Goal: Information Seeking & Learning: Check status

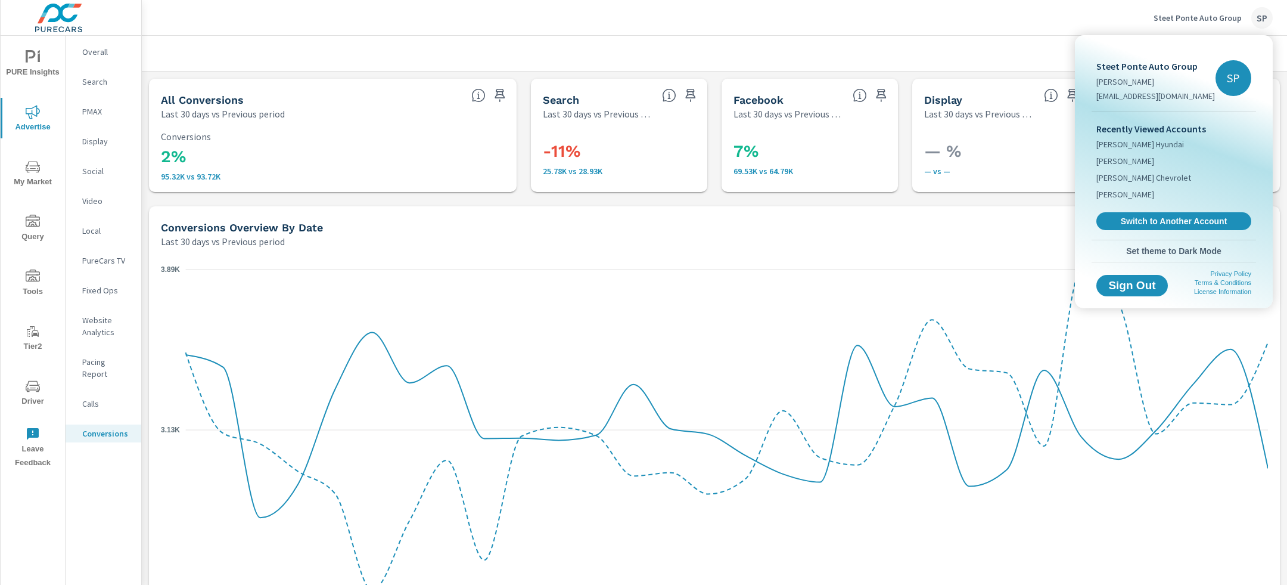
scroll to position [1130, 0]
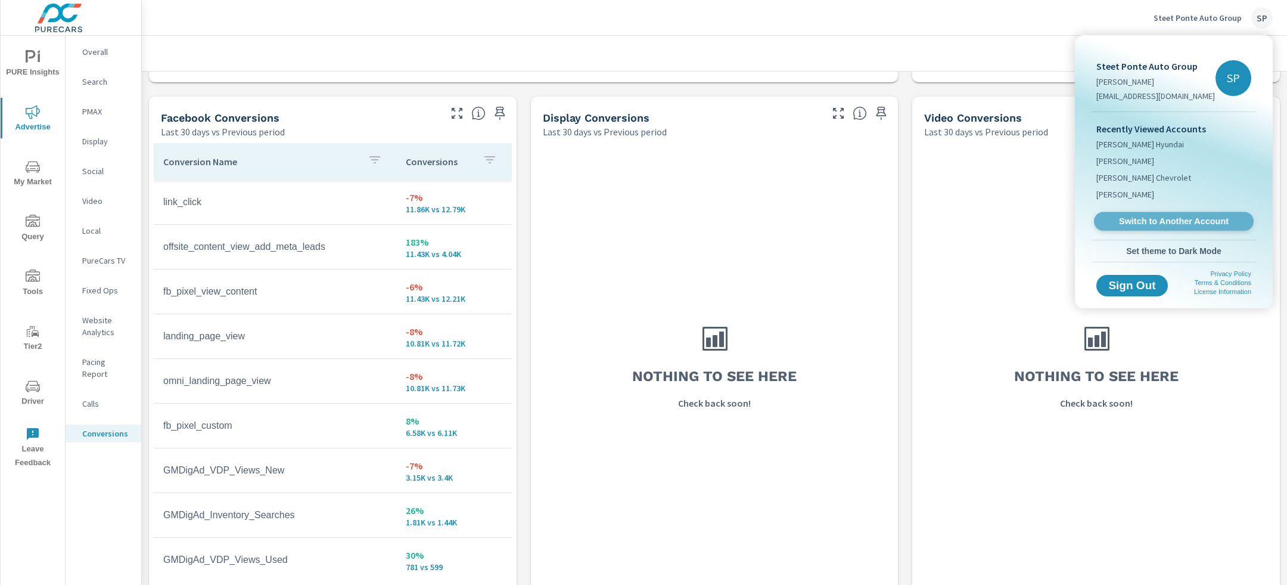
click at [1160, 225] on span "Switch to Another Account" at bounding box center [1174, 221] width 146 height 11
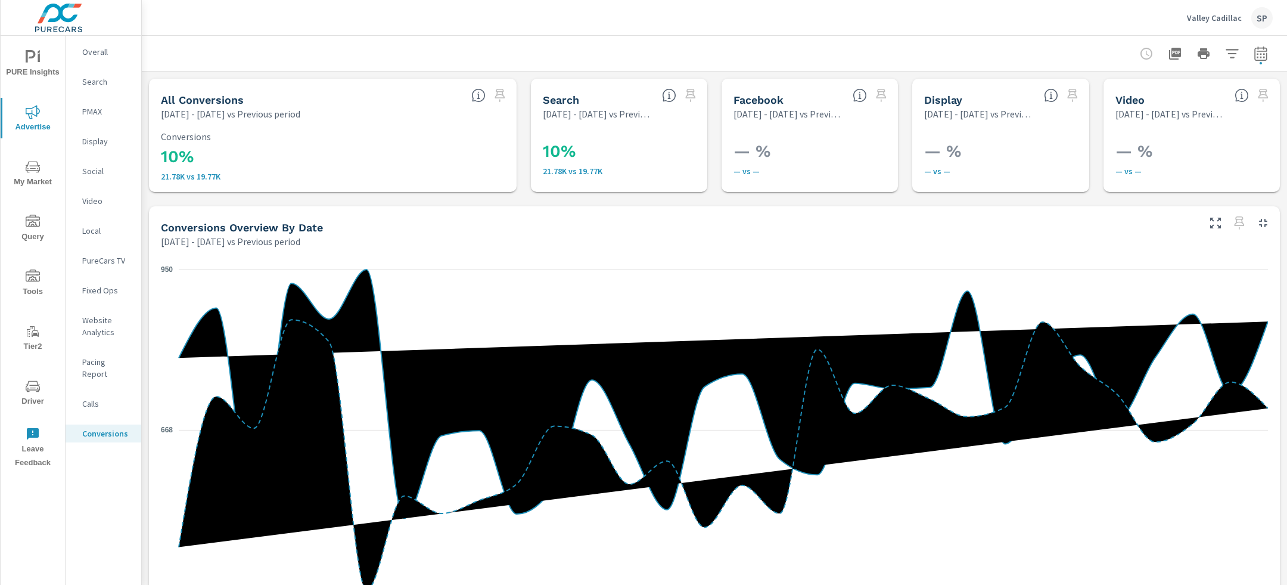
click at [96, 51] on p "Overall" at bounding box center [106, 52] width 49 height 12
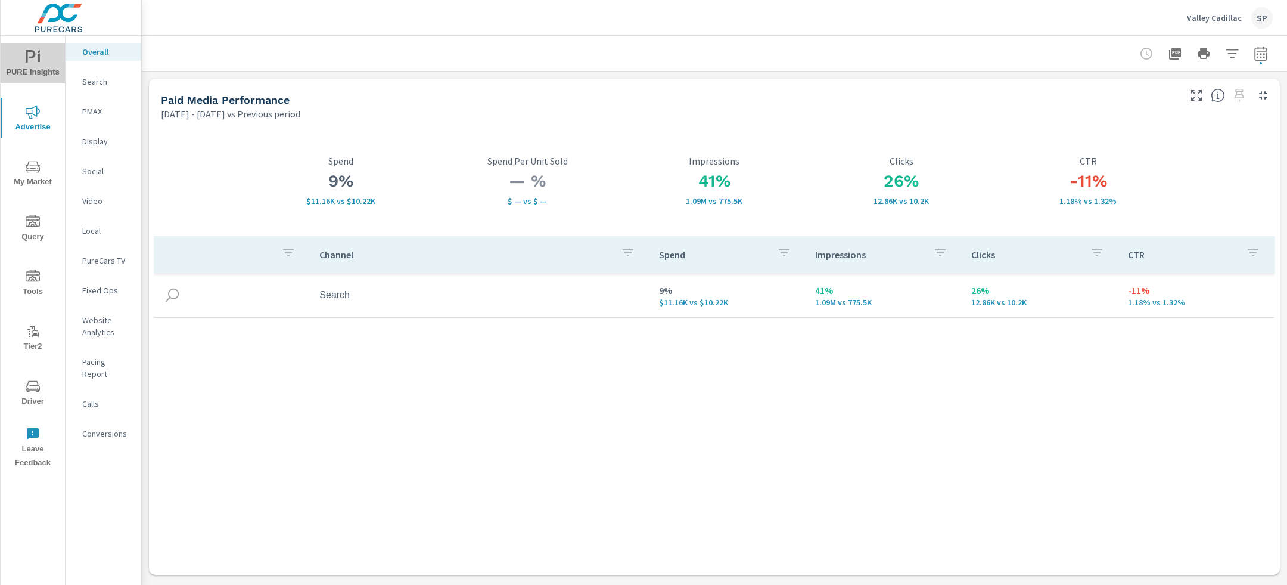
click at [37, 60] on icon "nav menu" at bounding box center [33, 57] width 14 height 14
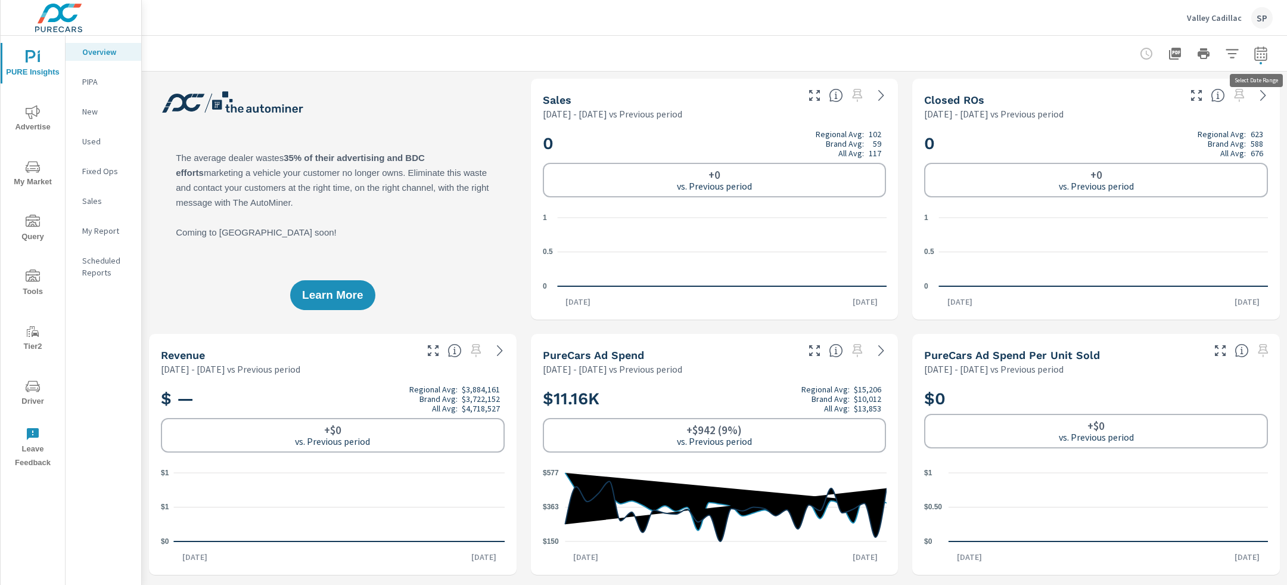
click at [1263, 57] on icon "button" at bounding box center [1261, 53] width 14 height 14
select select "Previous period"
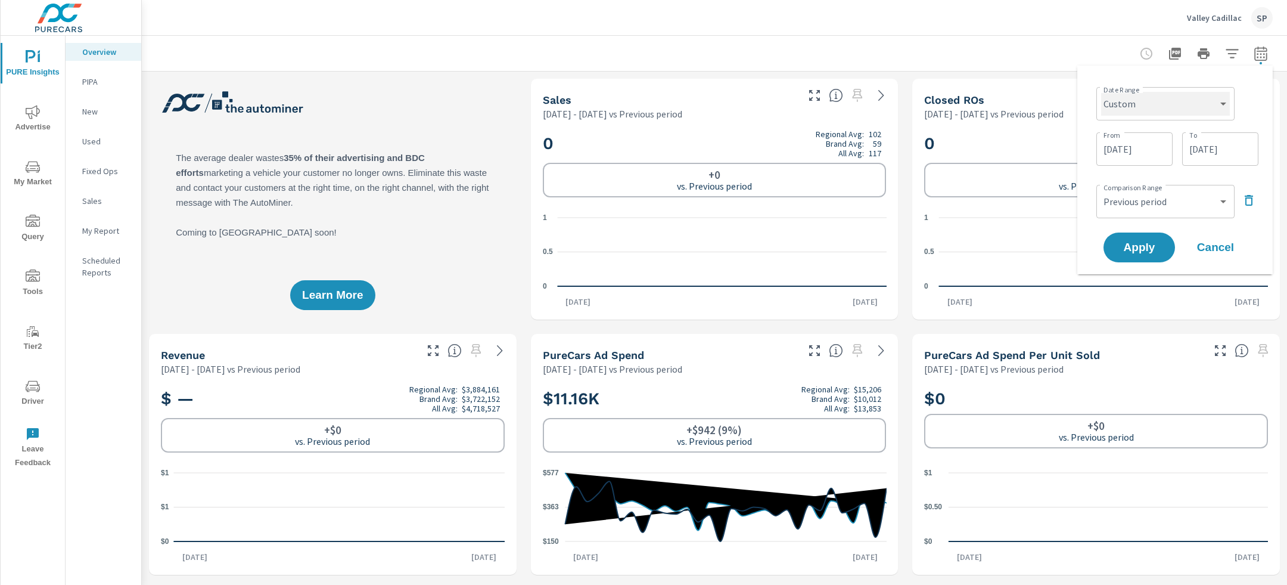
click at [1166, 111] on select "Custom [DATE] Last week Last 7 days Last 14 days Last 30 days Last 45 days Last…" at bounding box center [1165, 104] width 129 height 24
click at [1101, 92] on select "Custom [DATE] Last week Last 7 days Last 14 days Last 30 days Last 45 days Last…" at bounding box center [1165, 104] width 129 height 24
select select "Last month"
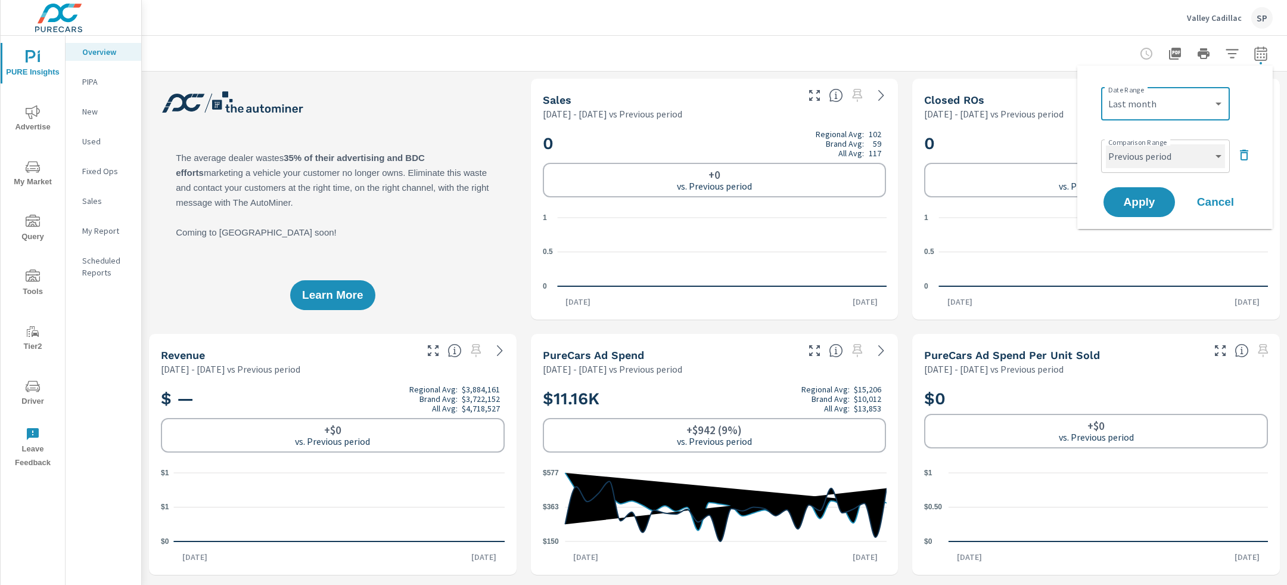
click at [1169, 148] on select "Custom Previous period Previous month Previous year" at bounding box center [1165, 156] width 119 height 24
click at [1106, 144] on select "Custom Previous period Previous month Previous year" at bounding box center [1165, 156] width 119 height 24
select select "Previous month"
click at [1127, 200] on span "Apply" at bounding box center [1139, 202] width 49 height 11
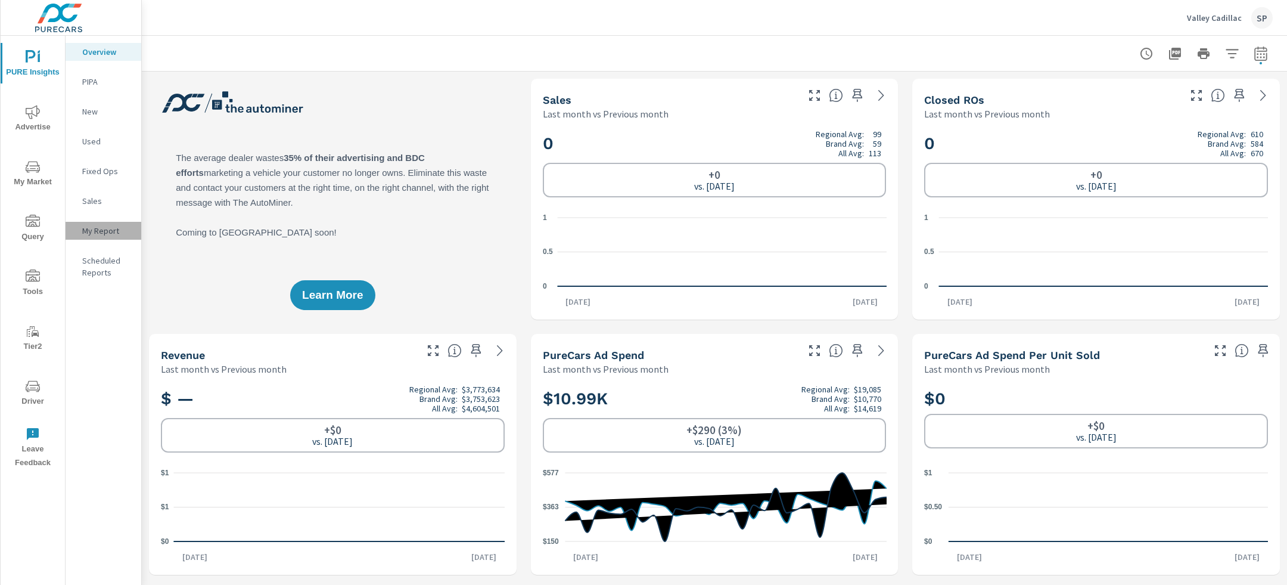
click at [104, 225] on p "My Report" at bounding box center [106, 231] width 49 height 12
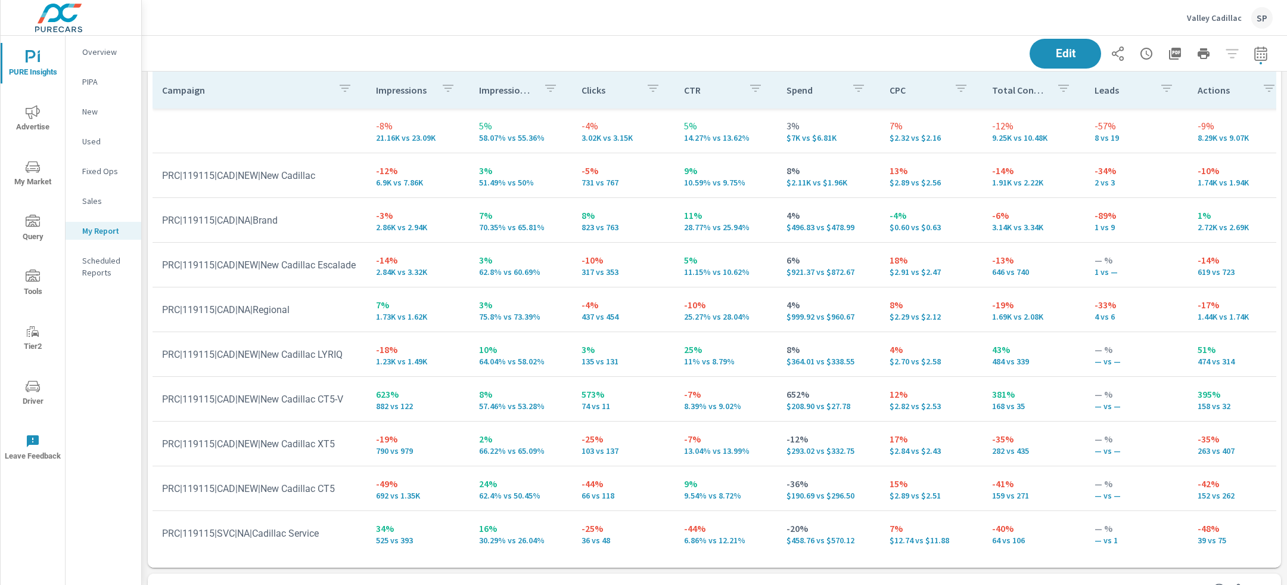
scroll to position [1290, 0]
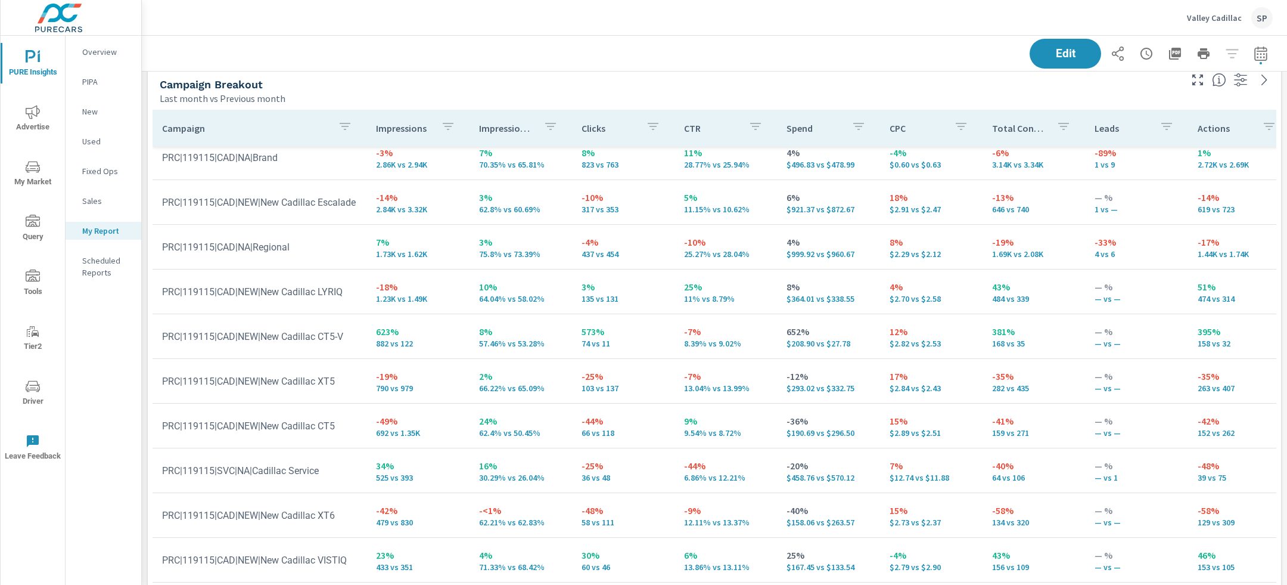
scroll to position [119, 0]
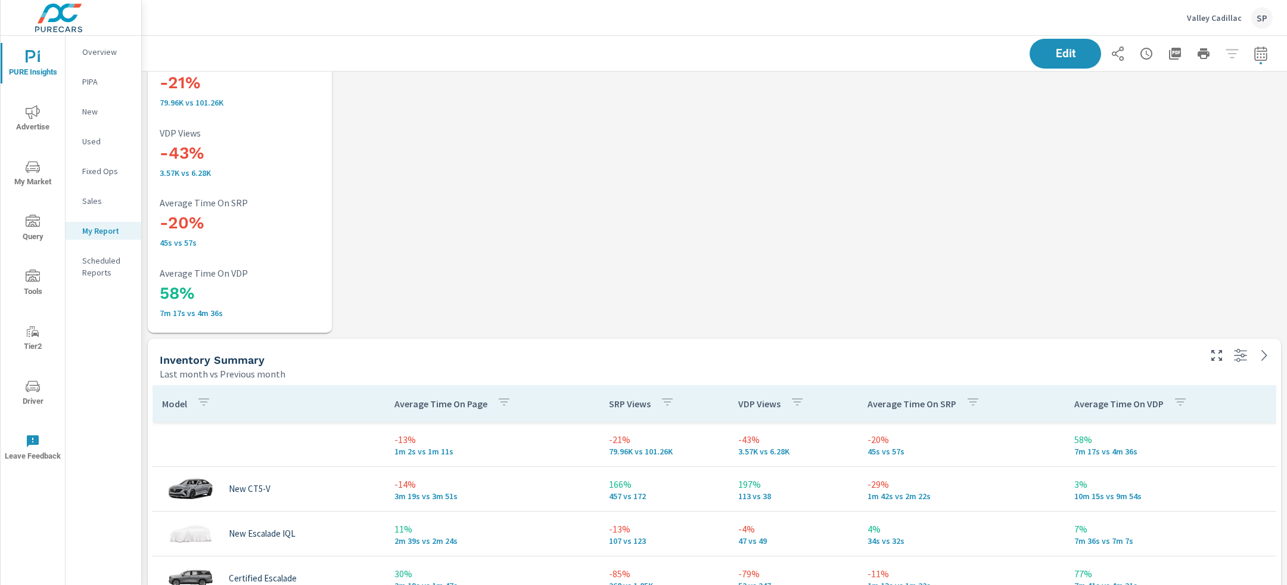
scroll to position [2632, 0]
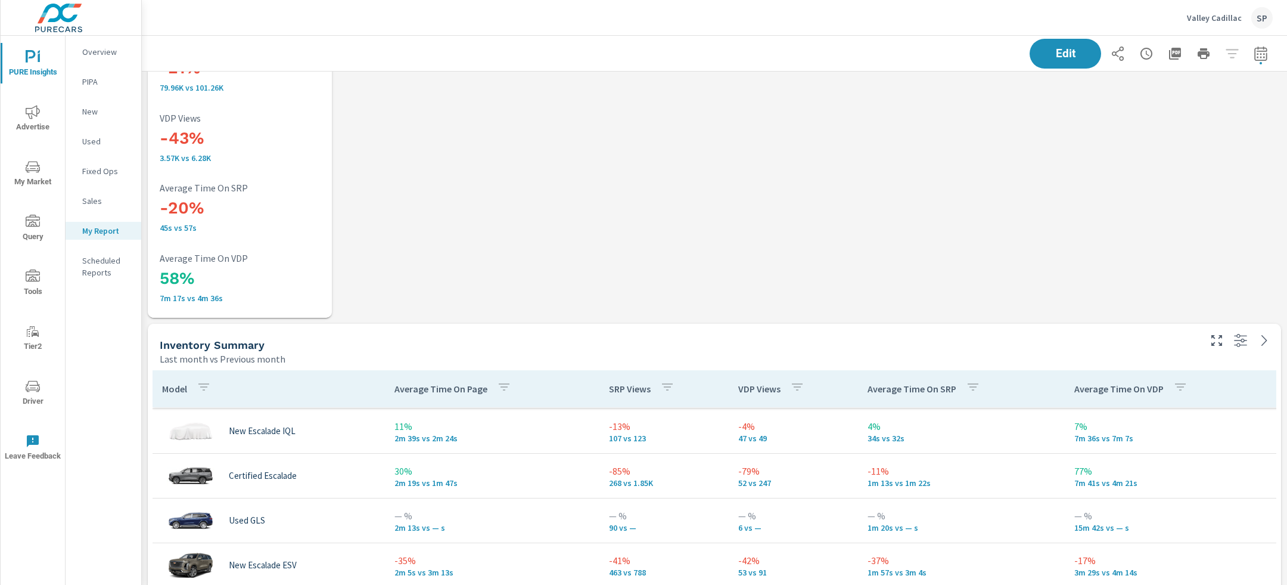
scroll to position [274, 0]
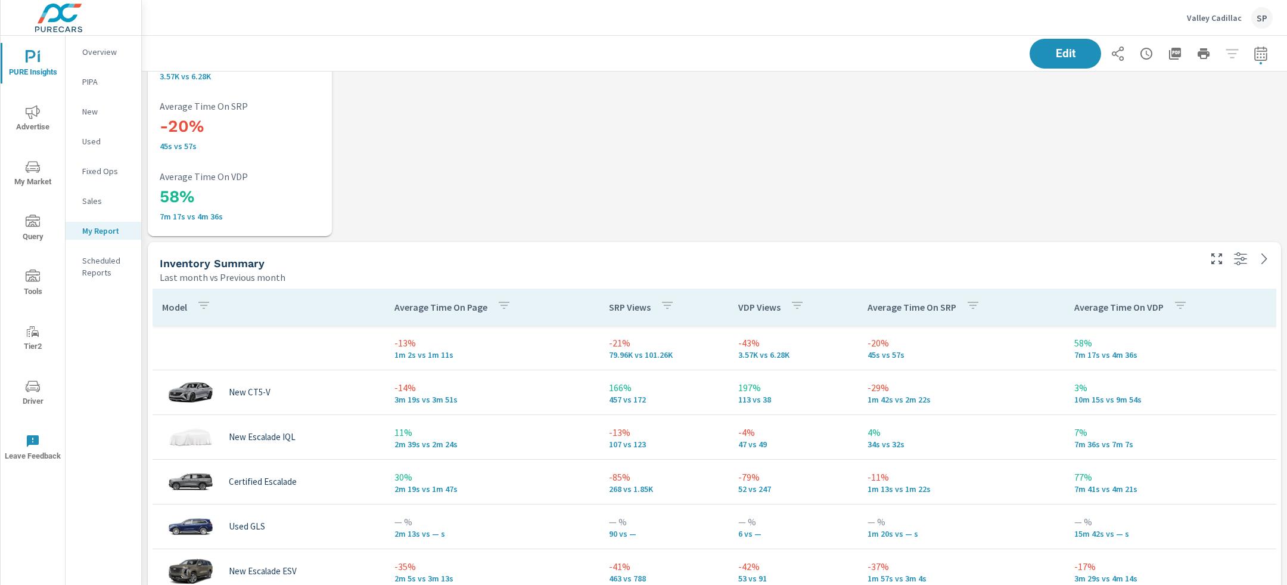
scroll to position [2726, 0]
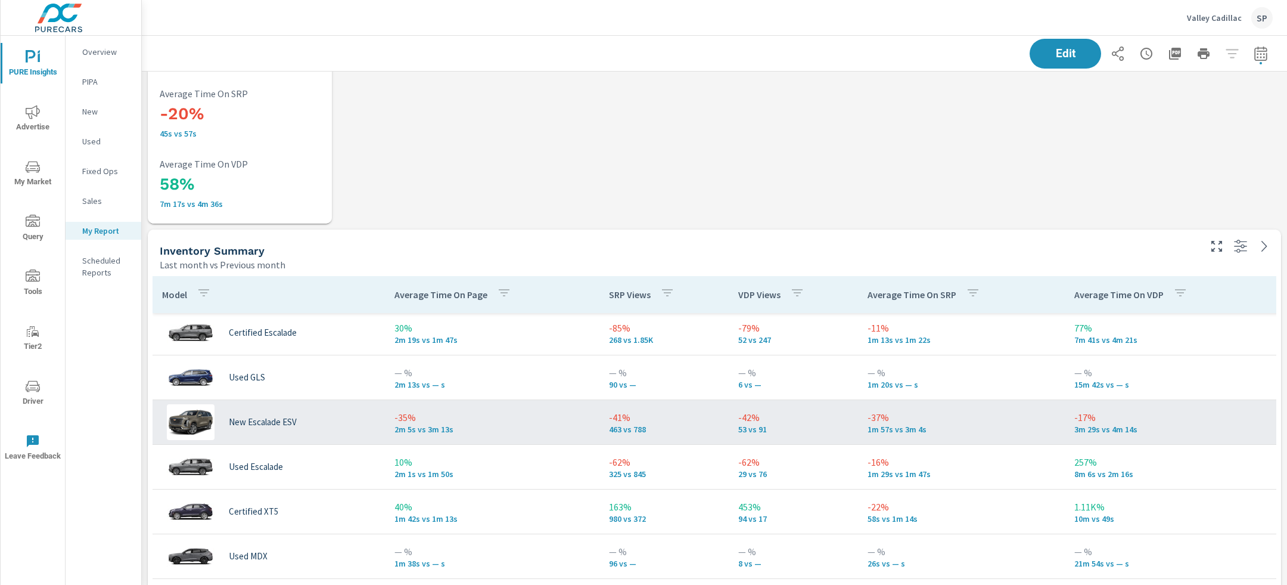
scroll to position [151, 0]
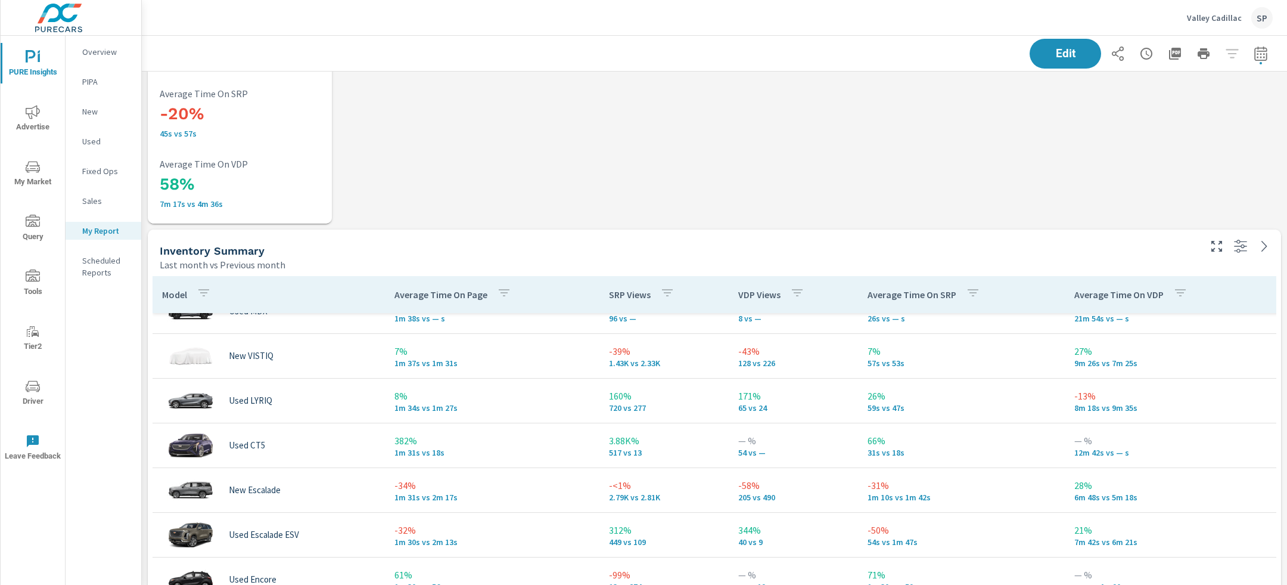
scroll to position [393, 0]
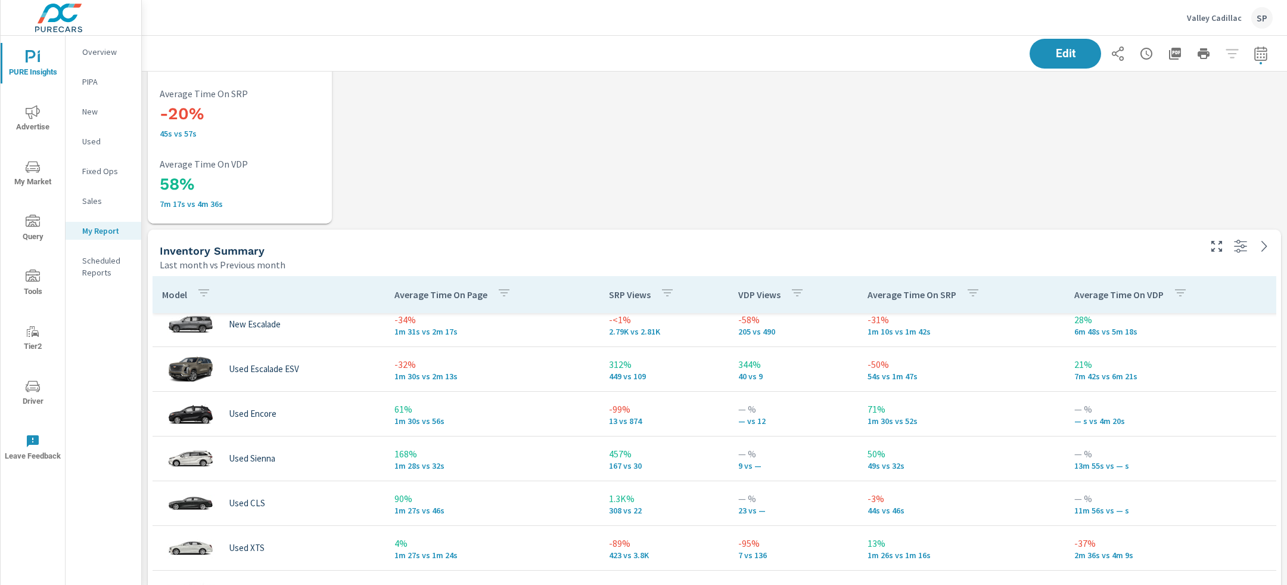
scroll to position [654, 0]
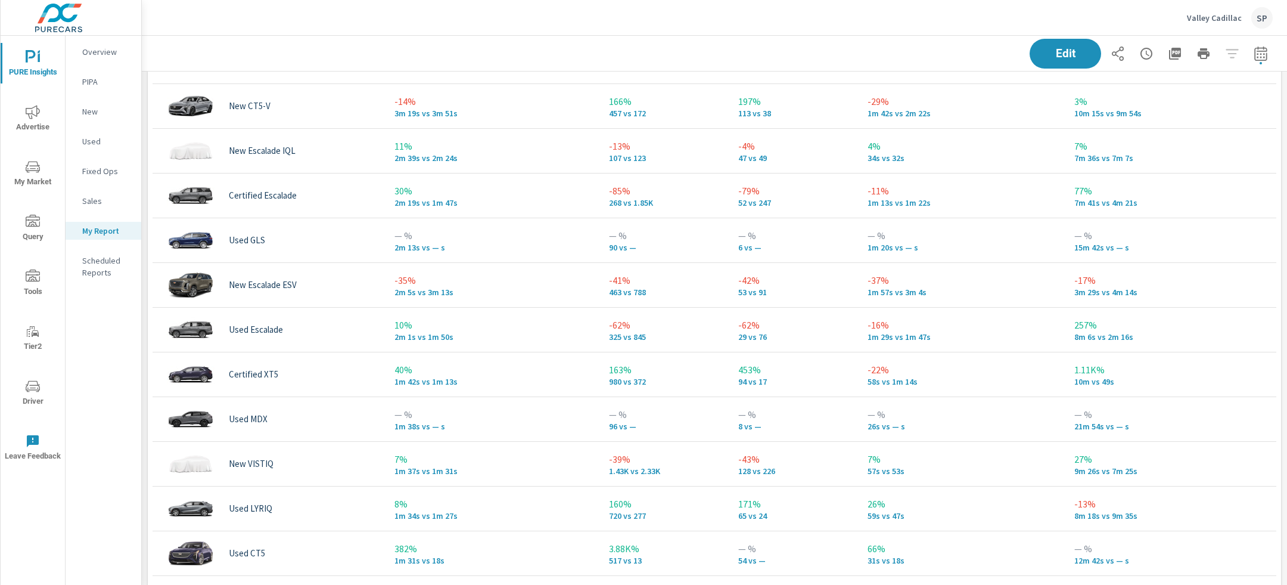
scroll to position [3468, 0]
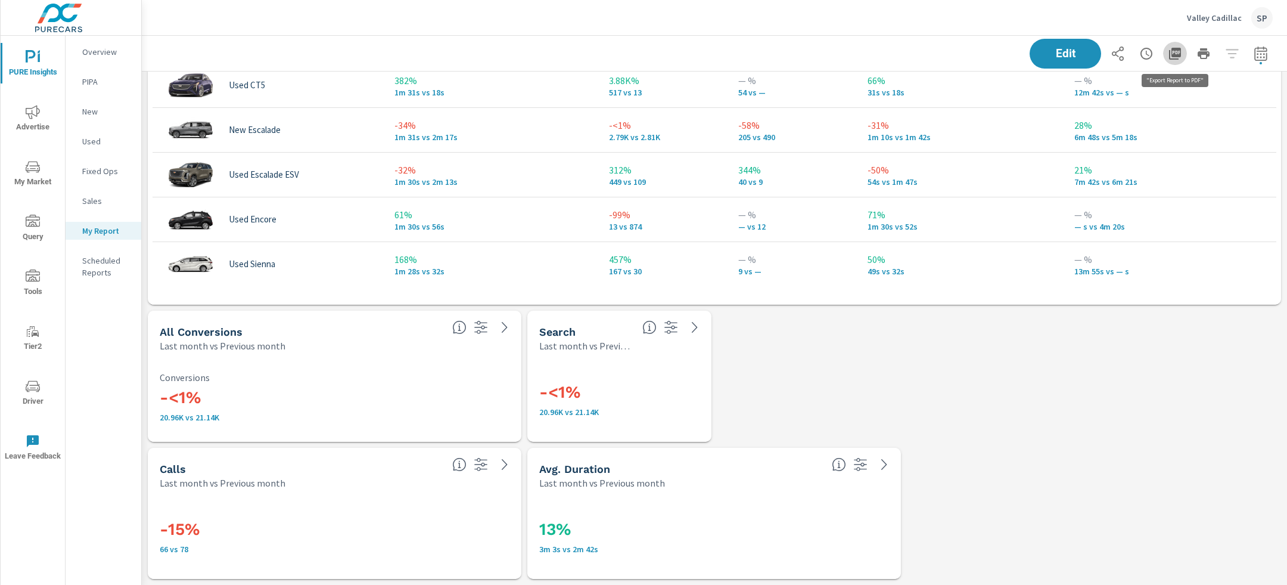
click at [1172, 56] on icon "button" at bounding box center [1175, 54] width 12 height 12
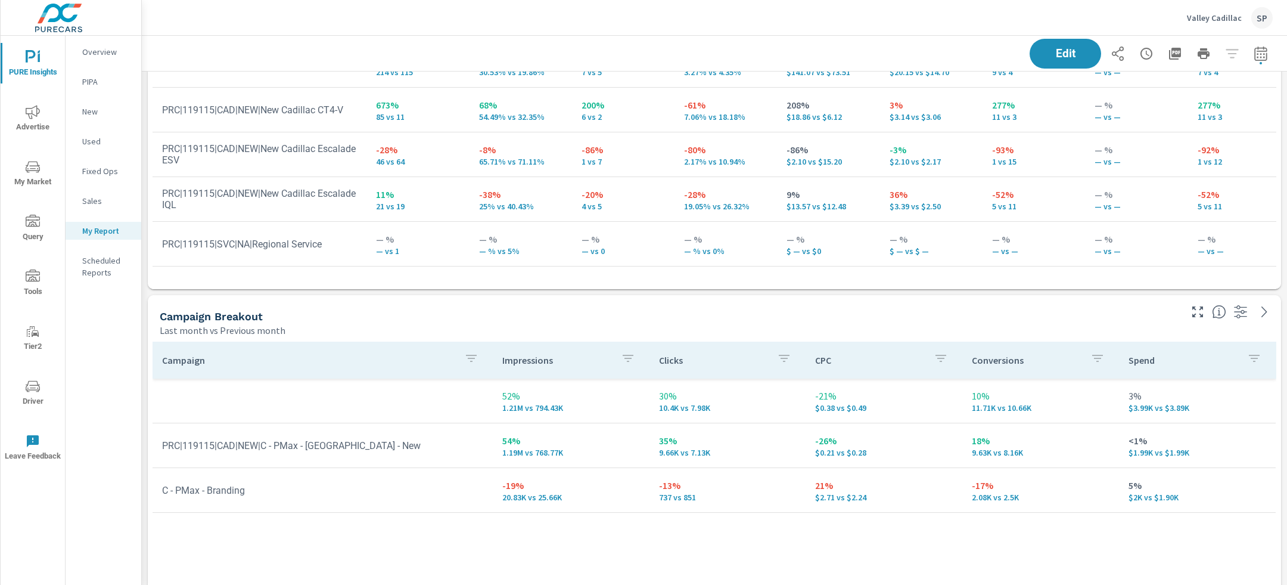
scroll to position [0, 0]
